Goal: Go to known website: Access a specific website the user already knows

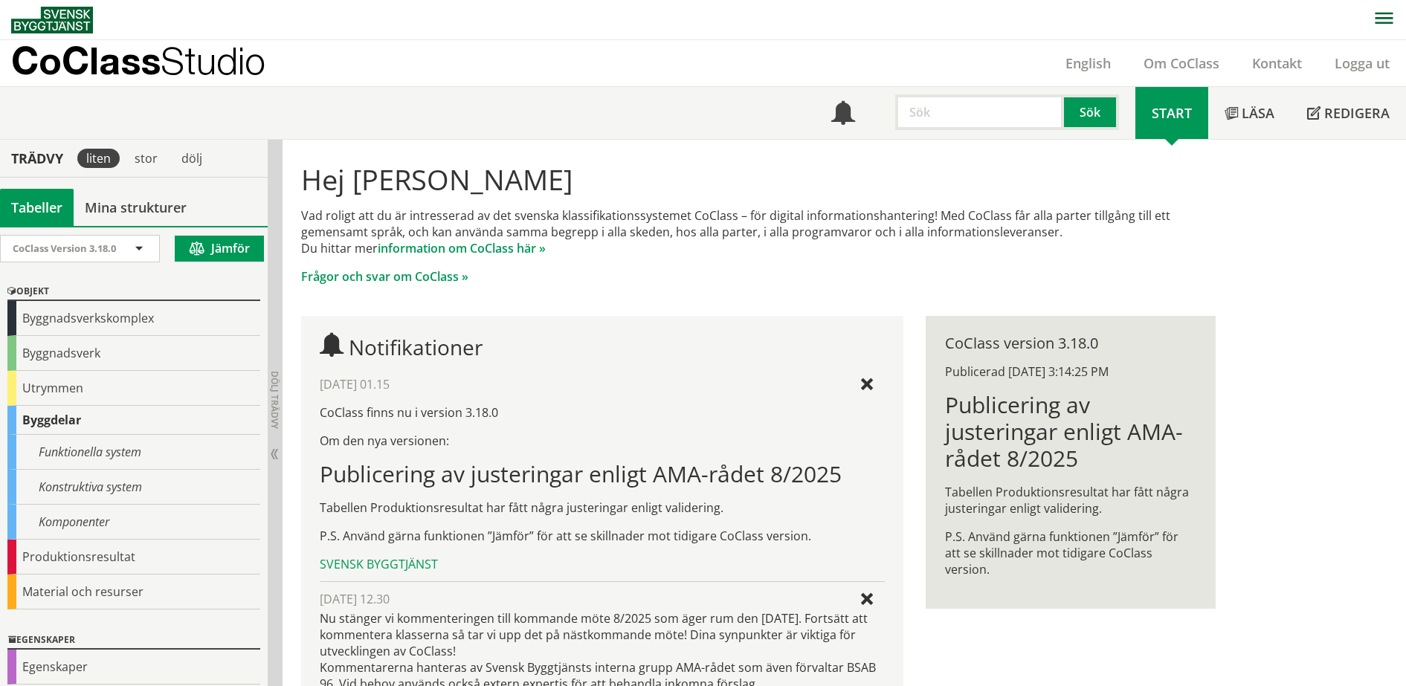
click at [147, 55] on p "CoClass Studio" at bounding box center [138, 60] width 254 height 17
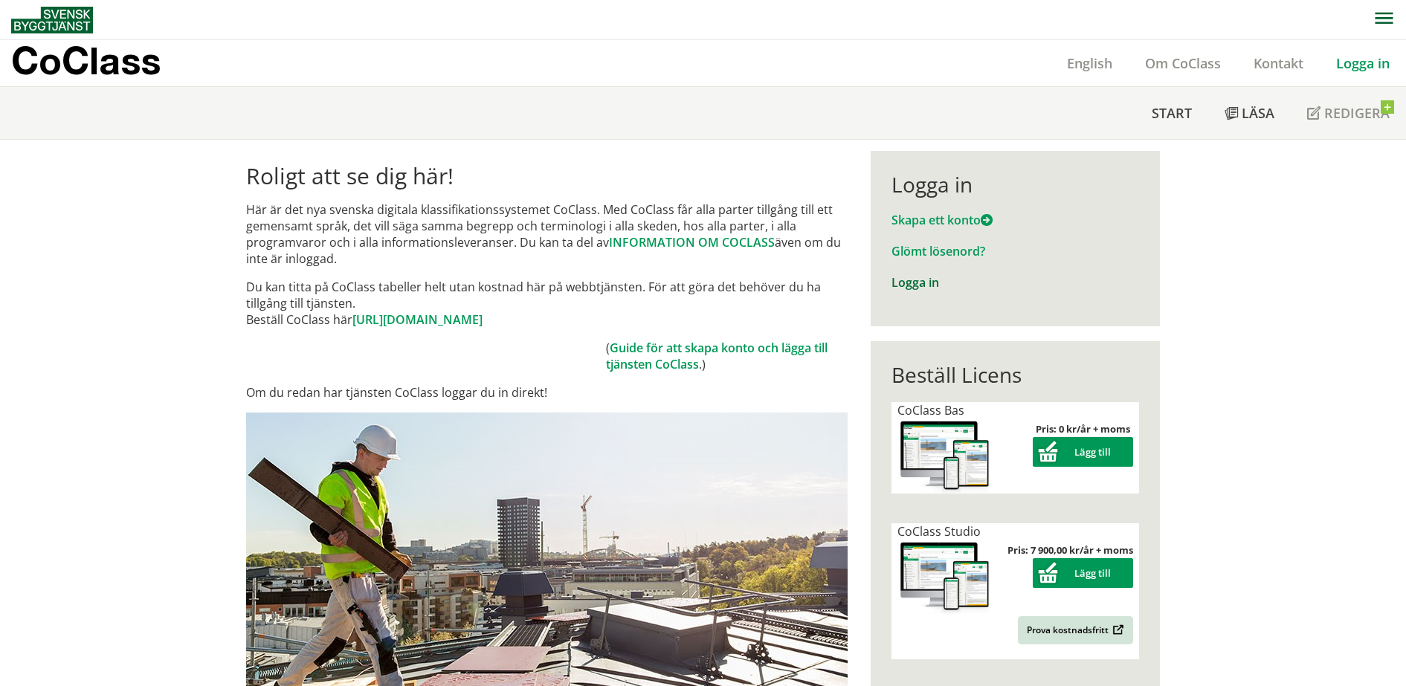
click at [907, 284] on link "Logga in" at bounding box center [916, 282] width 48 height 16
